Goal: Transaction & Acquisition: Purchase product/service

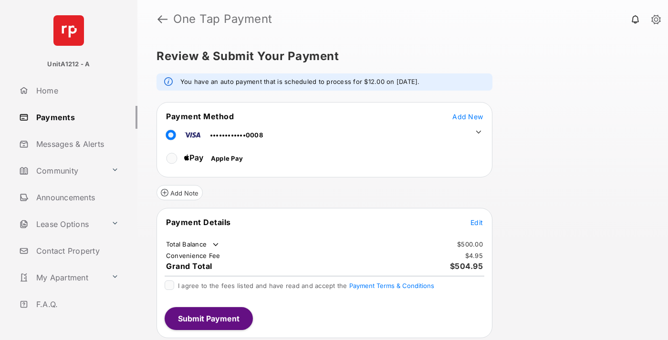
click at [468, 116] on span "Add New" at bounding box center [467, 117] width 31 height 8
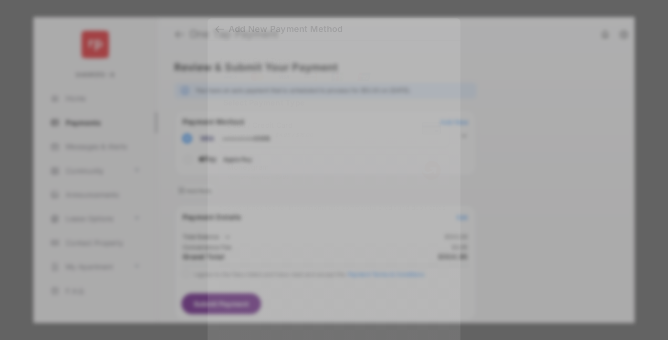
scroll to position [8, 0]
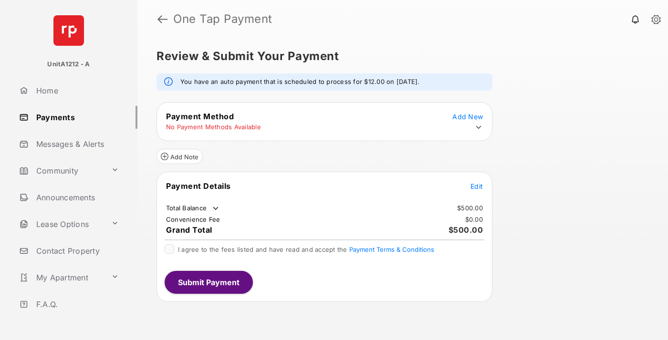
click at [478, 127] on icon at bounding box center [478, 127] width 9 height 9
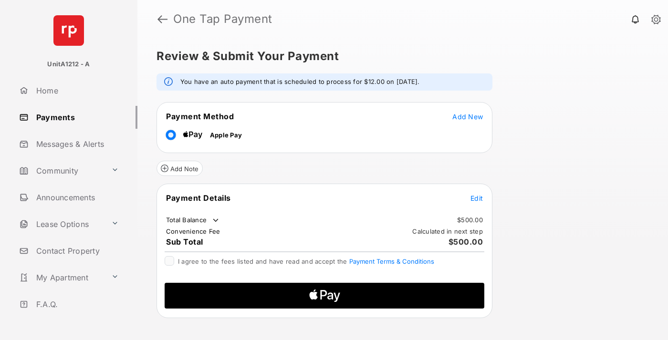
click at [477, 198] on span "Edit" at bounding box center [476, 198] width 12 height 8
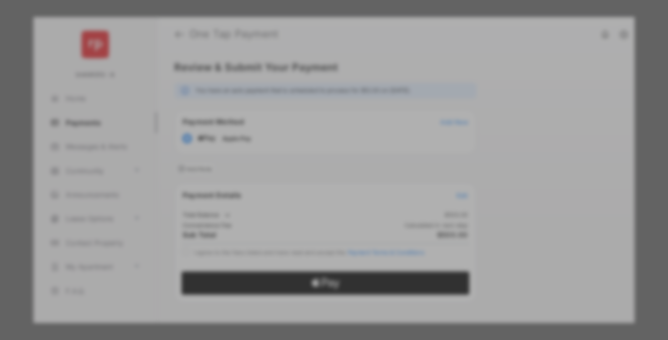
click at [316, 168] on div "Other Amount" at bounding box center [316, 176] width 155 height 16
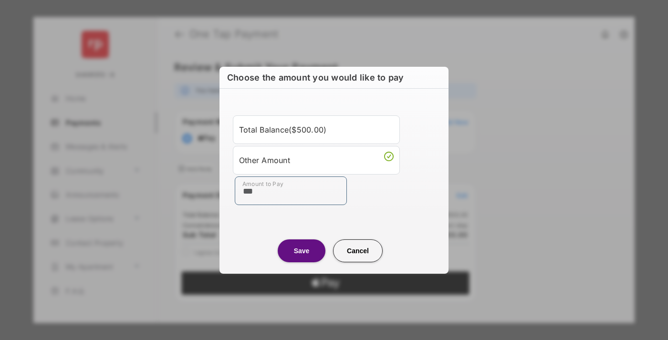
type input "***"
click at [301, 250] on button "Save" at bounding box center [302, 250] width 48 height 23
